Goal: Task Accomplishment & Management: Complete application form

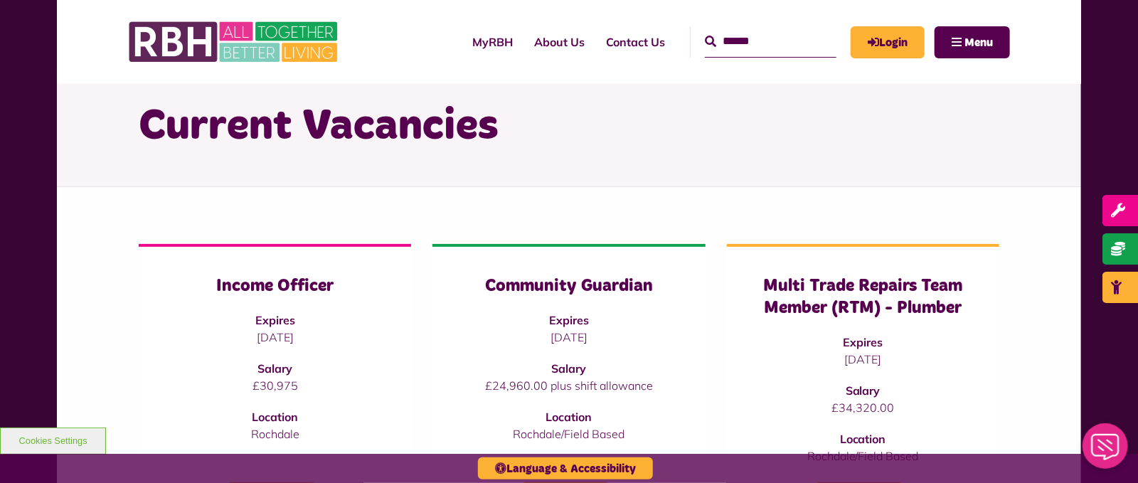
scroll to position [50, 0]
click at [887, 43] on link "Login" at bounding box center [888, 42] width 74 height 32
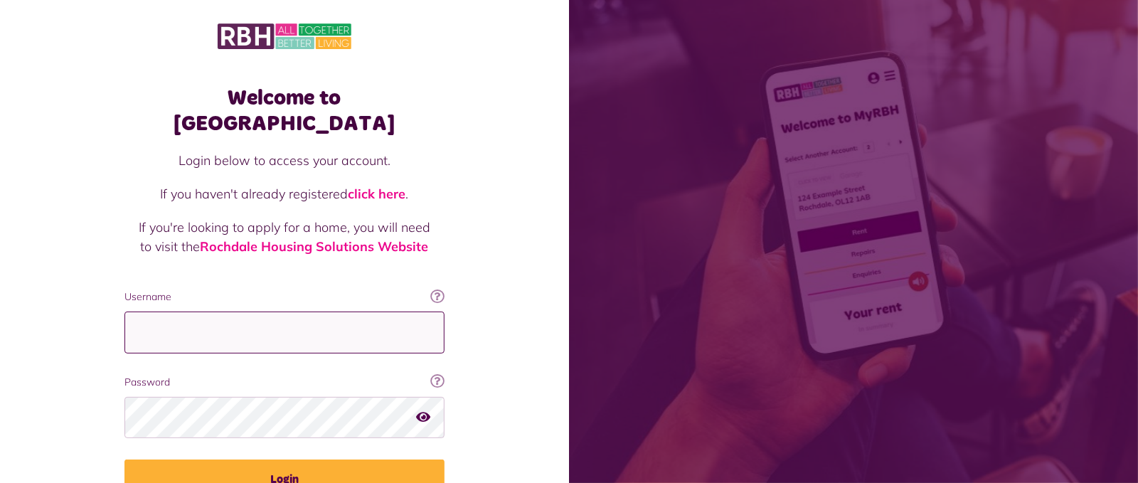
click at [261, 314] on input "Username" at bounding box center [285, 333] width 320 height 42
type input "**********"
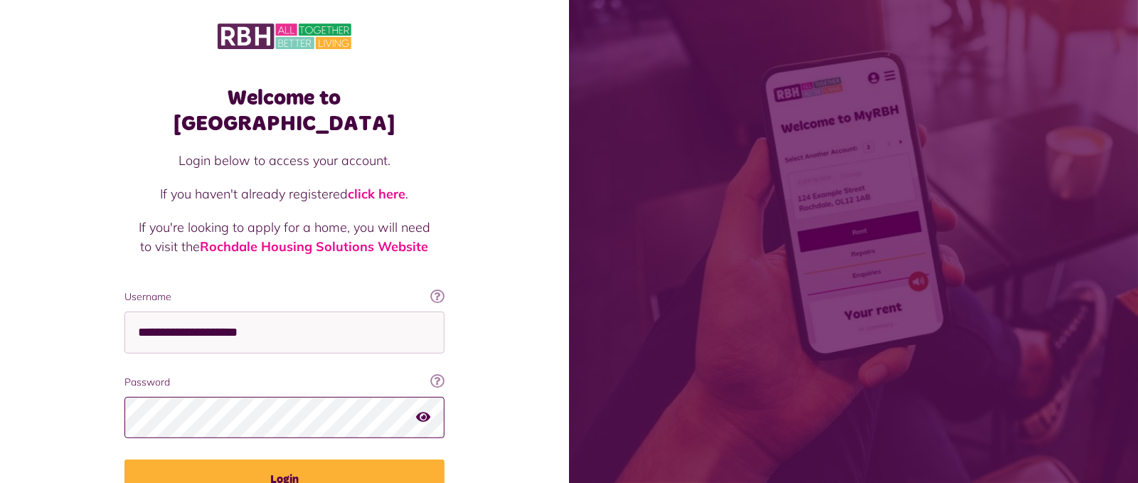
click at [125, 460] on button "Login" at bounding box center [285, 480] width 320 height 40
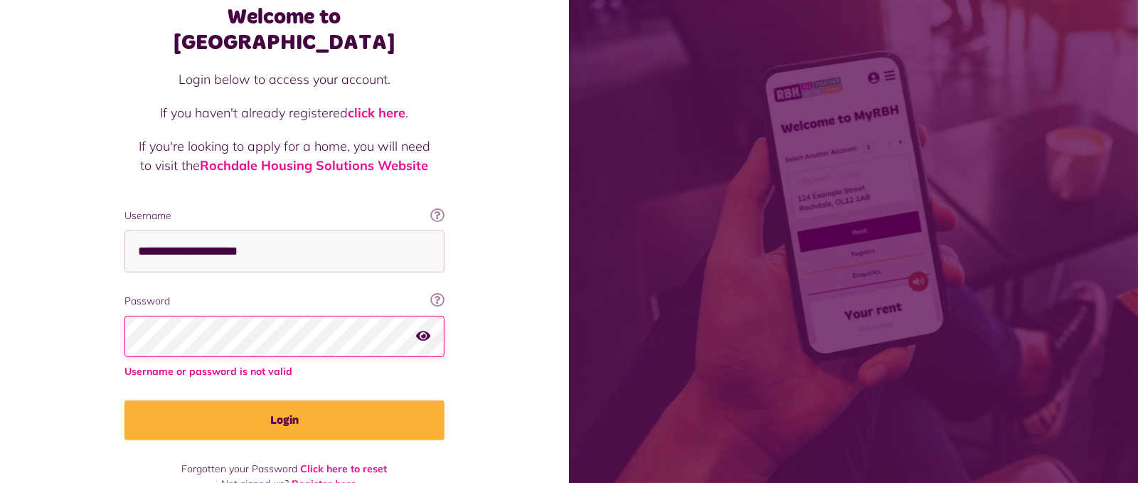
scroll to position [85, 0]
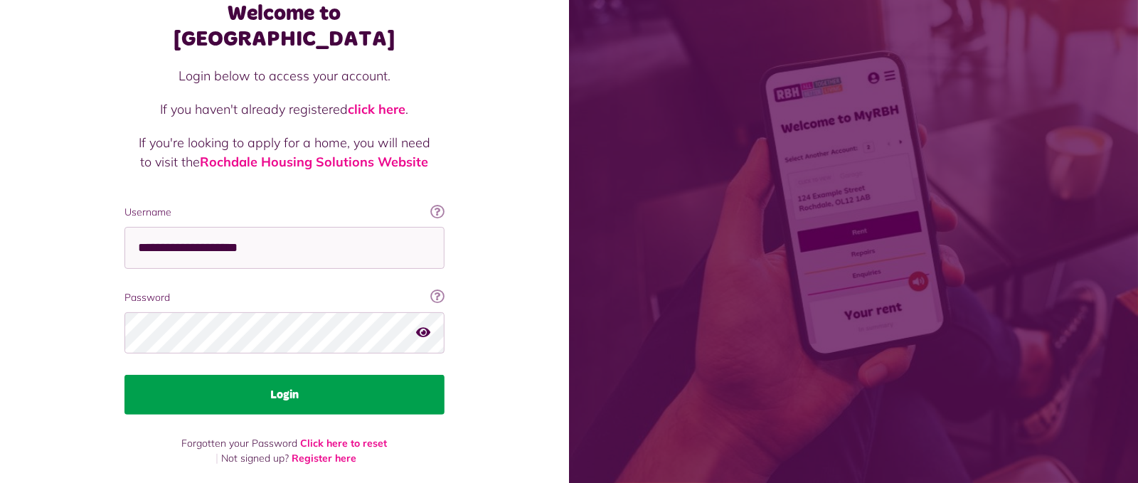
click at [285, 386] on button "Login" at bounding box center [285, 395] width 320 height 40
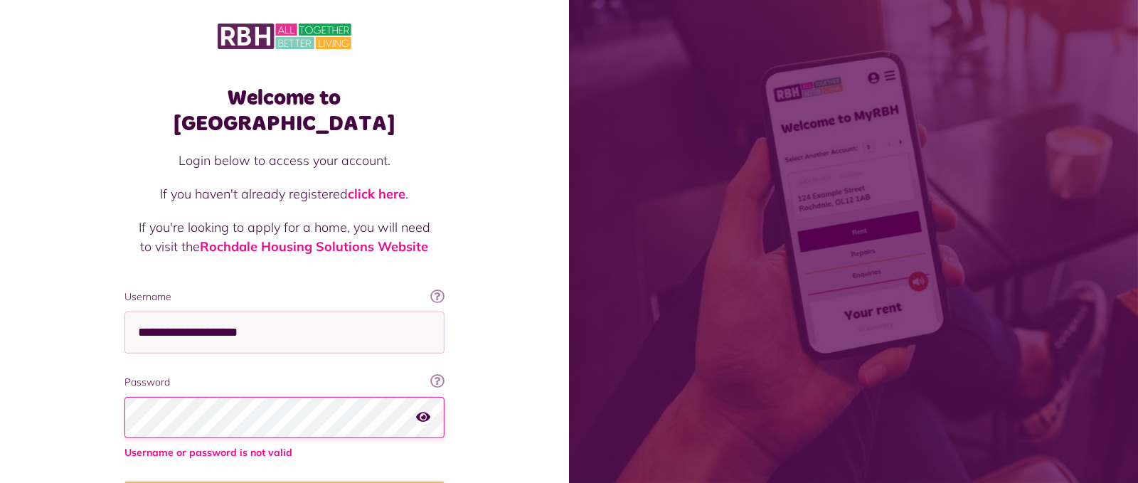
click at [248, 31] on img at bounding box center [285, 36] width 134 height 30
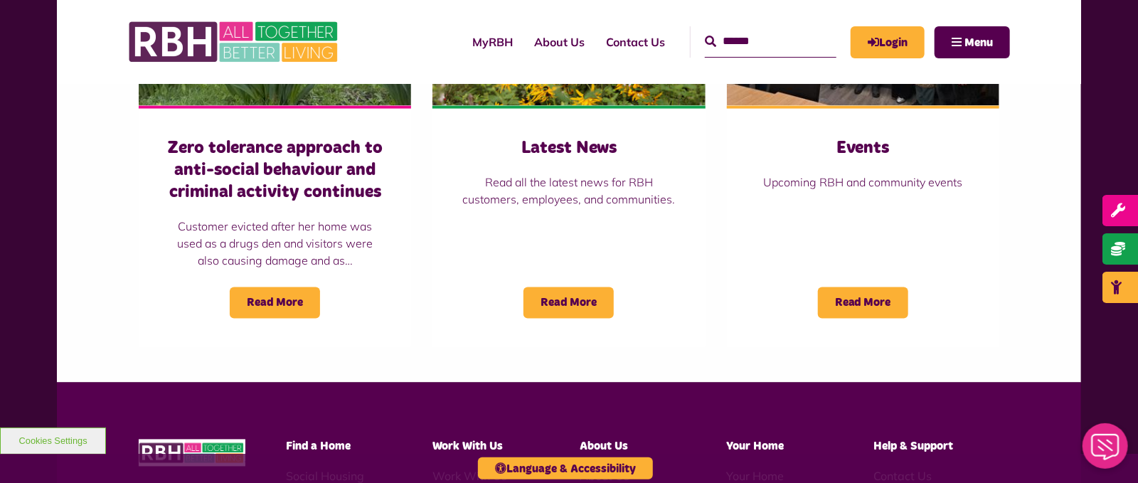
scroll to position [1364, 0]
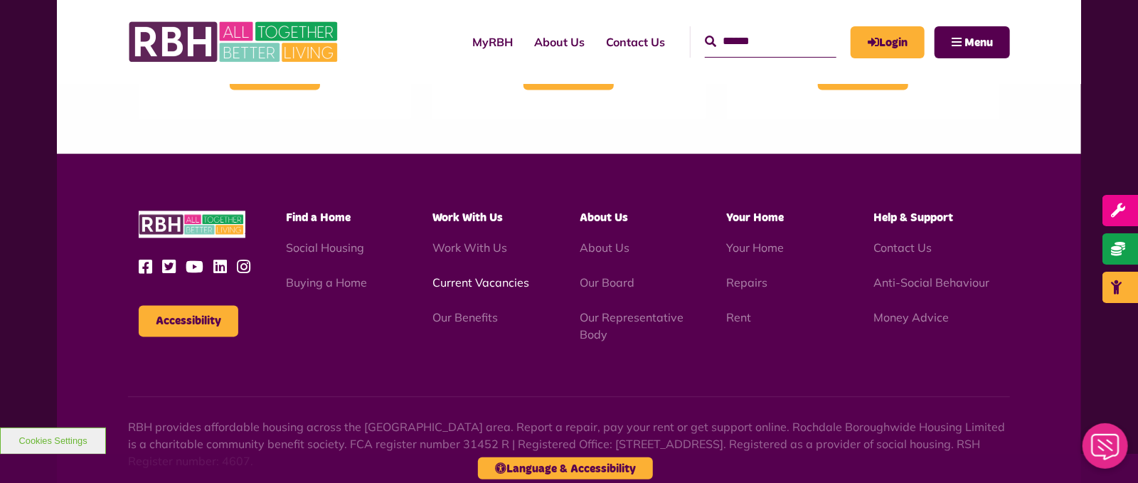
click at [454, 280] on link "Current Vacancies" at bounding box center [481, 283] width 97 height 14
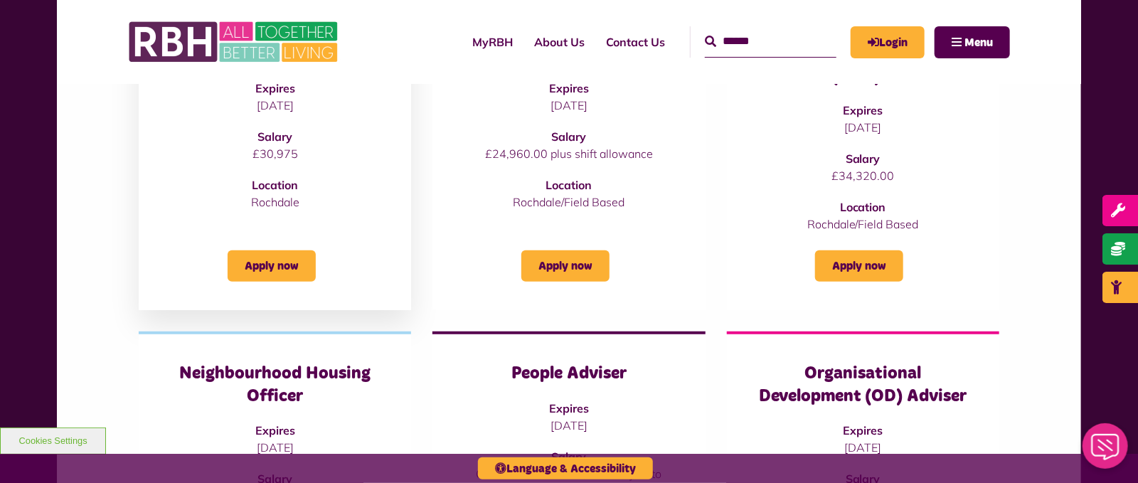
scroll to position [279, 0]
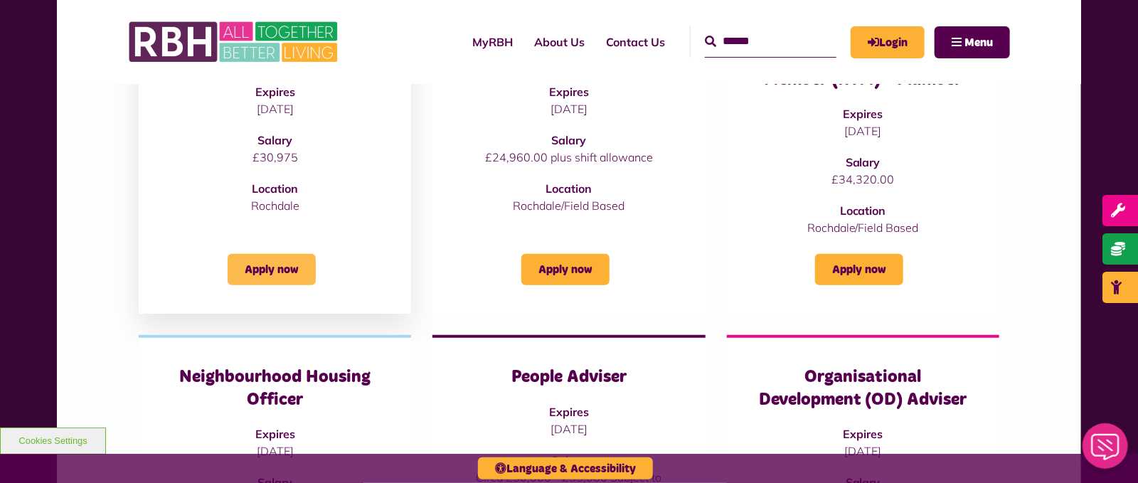
click at [266, 270] on link "Apply now" at bounding box center [272, 269] width 88 height 31
